Goal: Find specific fact: Find contact information

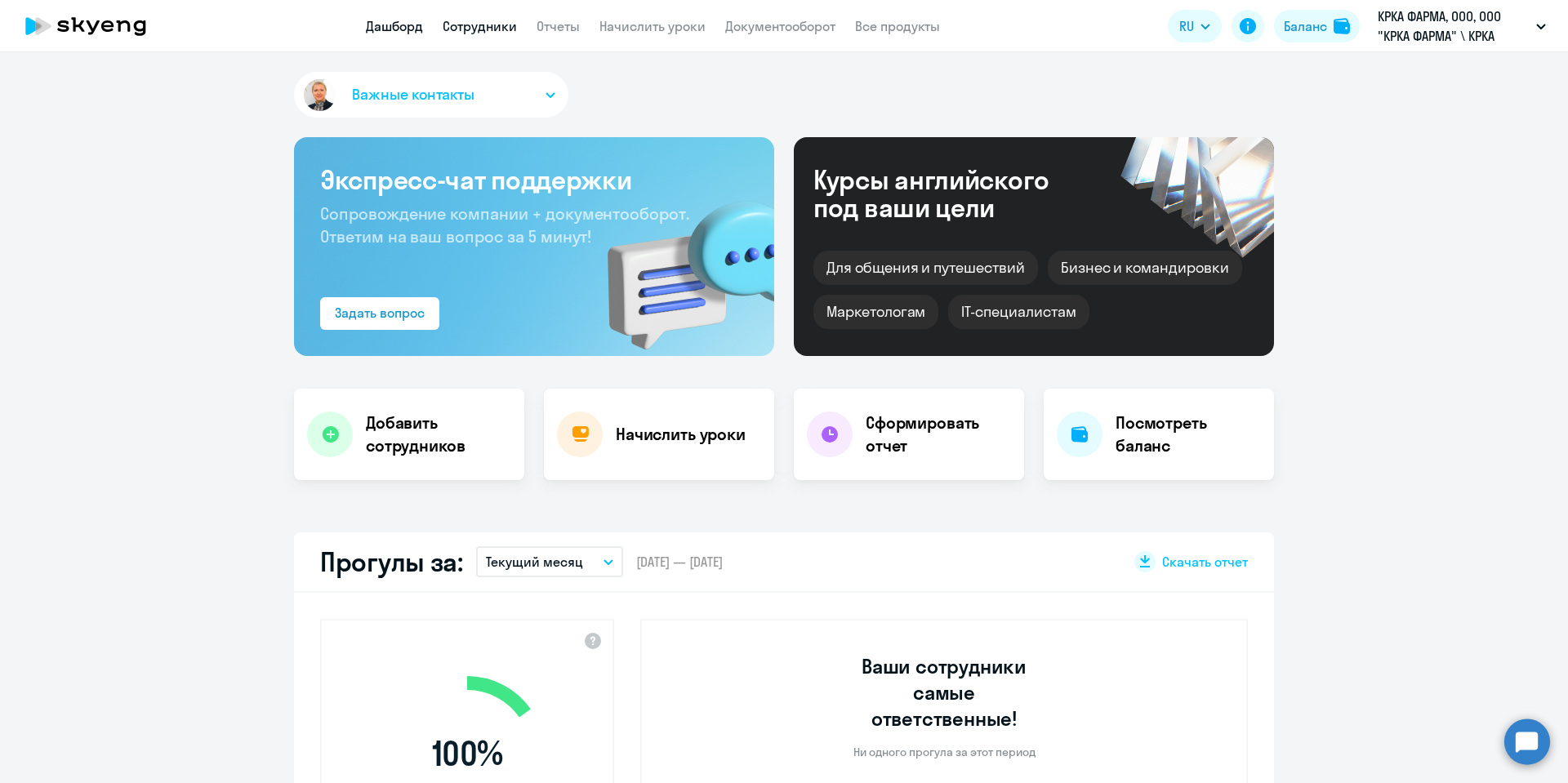
click at [481, 18] on link "Сотрудники" at bounding box center [479, 26] width 74 height 16
select select "30"
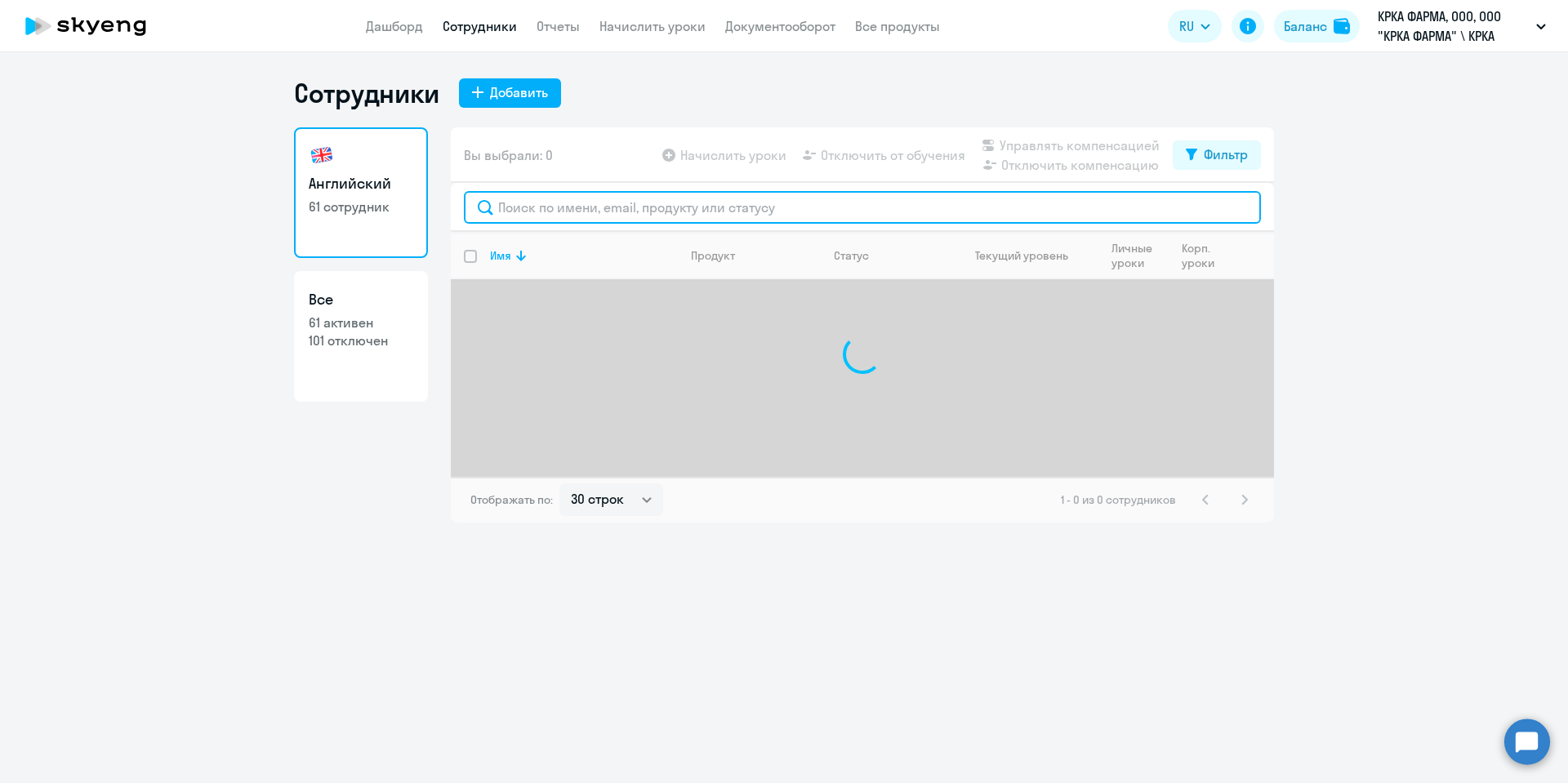
click at [508, 204] on input "text" at bounding box center [861, 207] width 796 height 33
type input "[PERSON_NAME]"
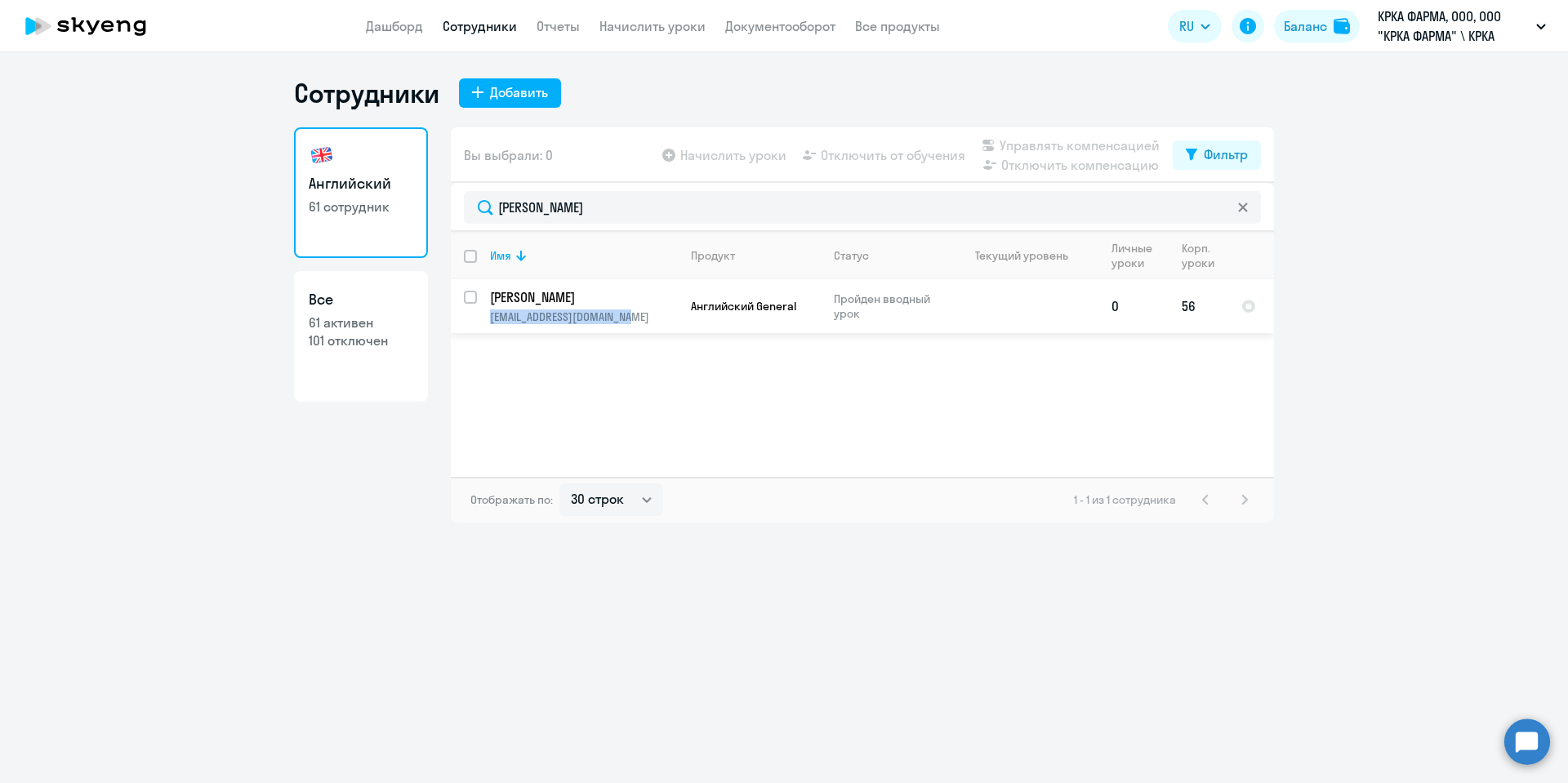
copy p "[EMAIL_ADDRESS][DOMAIN_NAME]"
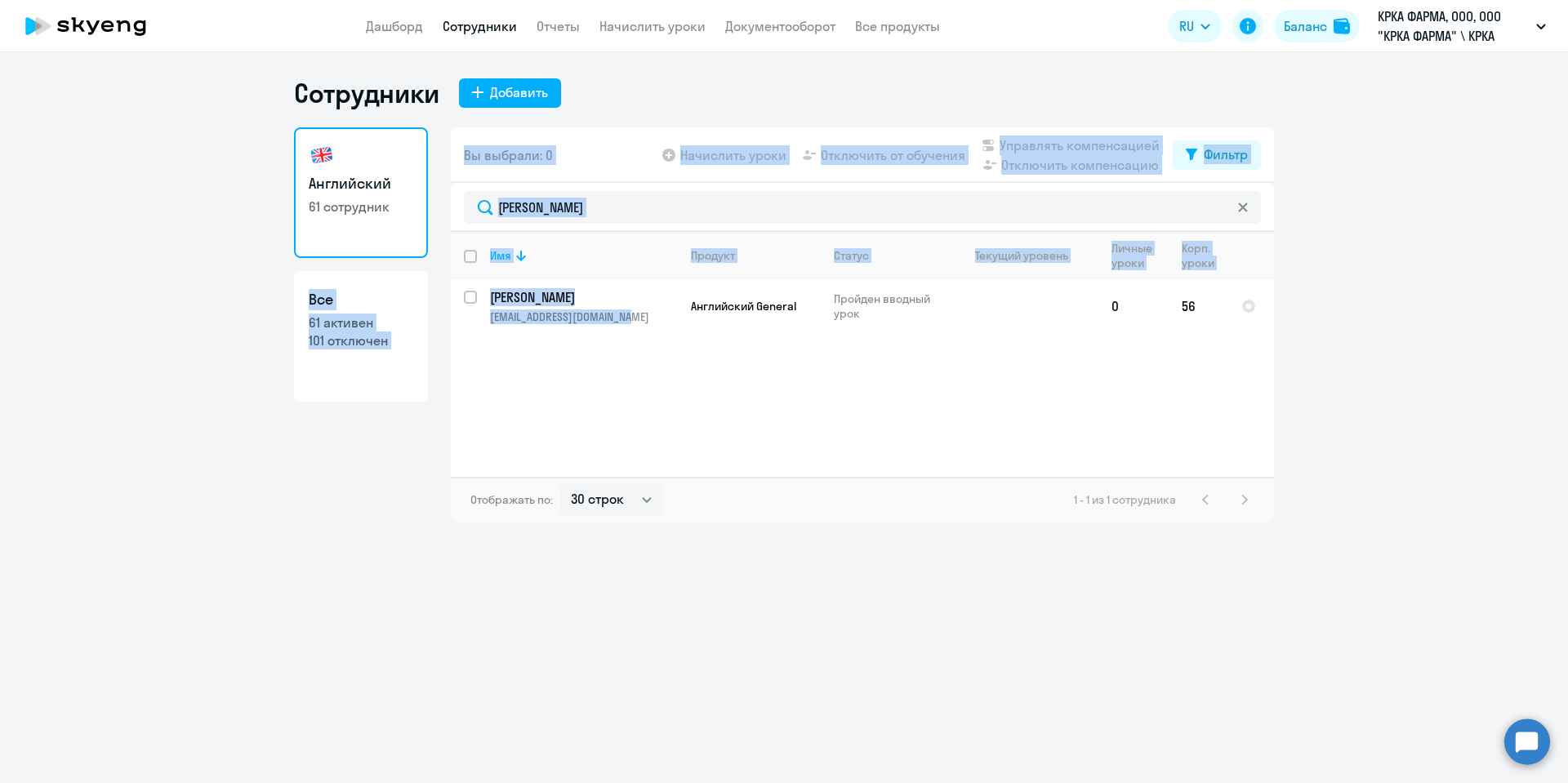
drag, startPoint x: 642, startPoint y: 322, endPoint x: 127, endPoint y: 302, distance: 515.4
click at [127, 302] on ng-component "Сотрудники Добавить Английский 61 сотрудник Все 61 активен 101 отключен Вы выбр…" at bounding box center [784, 299] width 1568 height 446
